Goal: Task Accomplishment & Management: Manage account settings

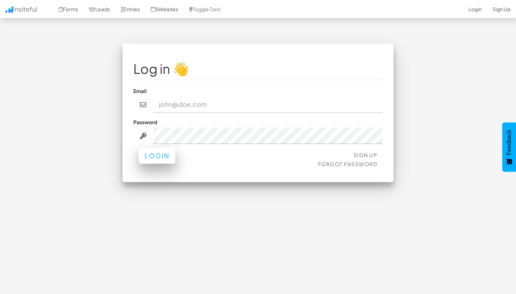
type input "team@joinopus.org"
click at [157, 159] on button "Login" at bounding box center [157, 156] width 37 height 16
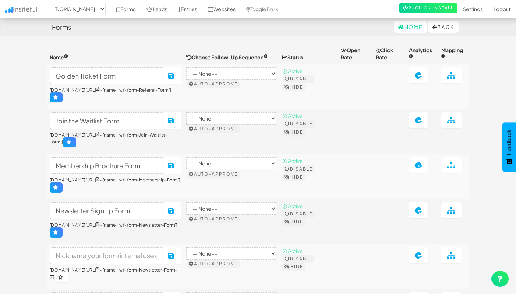
select select "2344"
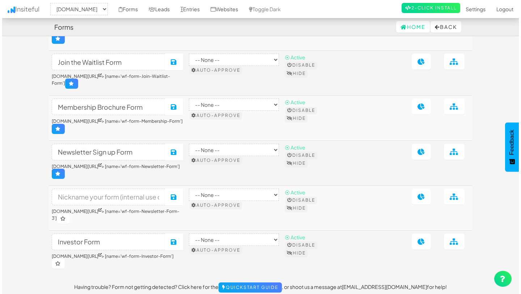
scroll to position [81, 0]
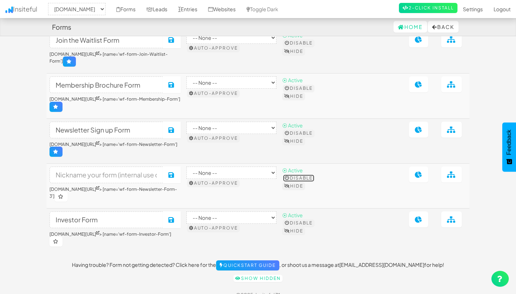
click at [315, 174] on button "Disable" at bounding box center [298, 177] width 31 height 7
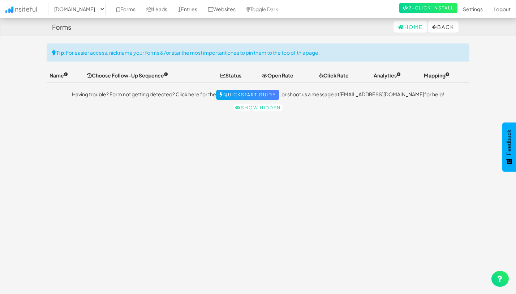
scroll to position [17, 0]
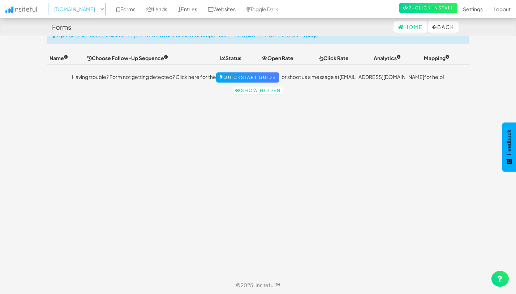
click at [83, 8] on select "-- None -- [DOMAIN_NAME] [DOMAIN_NAME]" at bounding box center [76, 9] width 57 height 12
select select "2352"
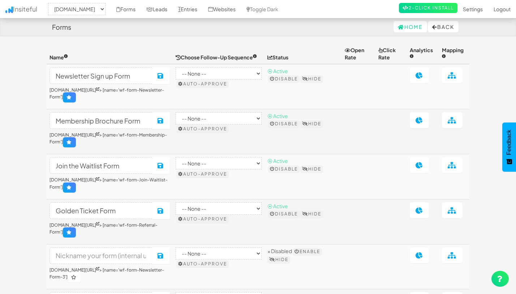
select select "2352"
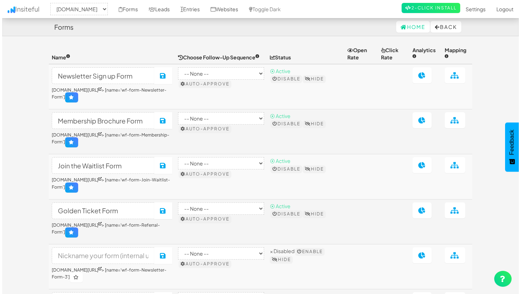
scroll to position [17, 0]
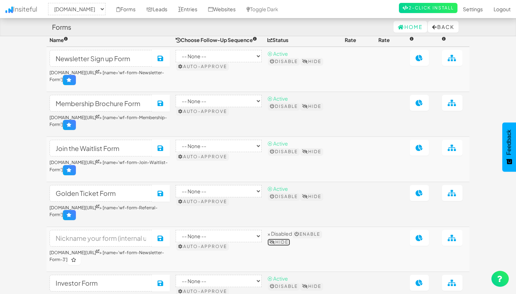
click at [290, 242] on button "Hide" at bounding box center [279, 241] width 23 height 7
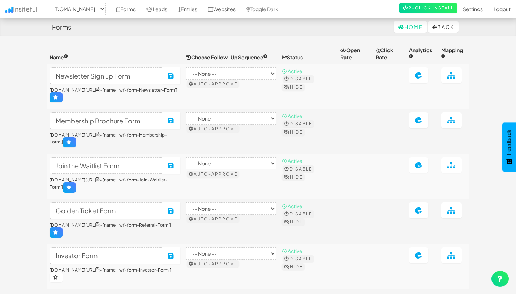
select select "2352"
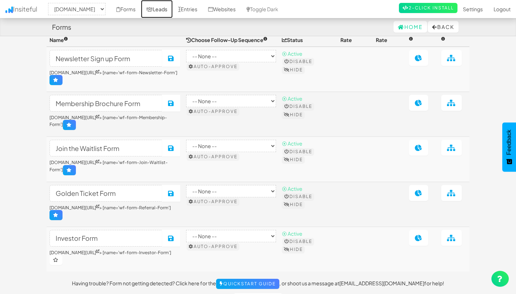
click at [162, 10] on link "Leads" at bounding box center [157, 9] width 32 height 18
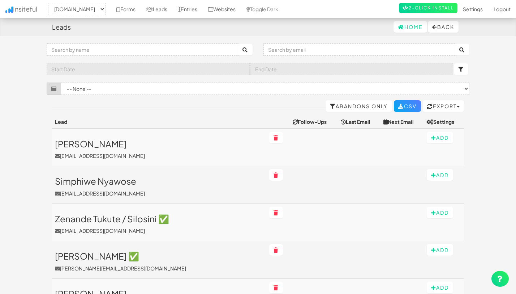
select select "2352"
